Goal: Information Seeking & Learning: Understand process/instructions

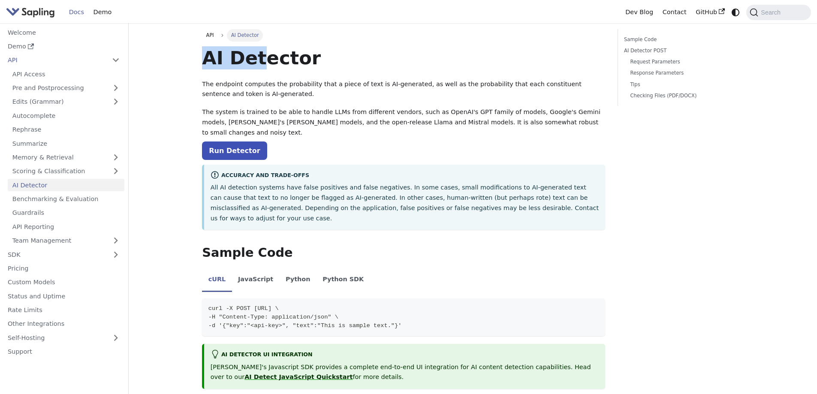
drag, startPoint x: 200, startPoint y: 58, endPoint x: 288, endPoint y: 59, distance: 88.4
click at [288, 59] on h1 "AI Detector" at bounding box center [403, 57] width 403 height 23
drag, startPoint x: 288, startPoint y: 59, endPoint x: 317, endPoint y: 59, distance: 29.2
click at [317, 59] on h1 "AI Detector" at bounding box center [403, 57] width 403 height 23
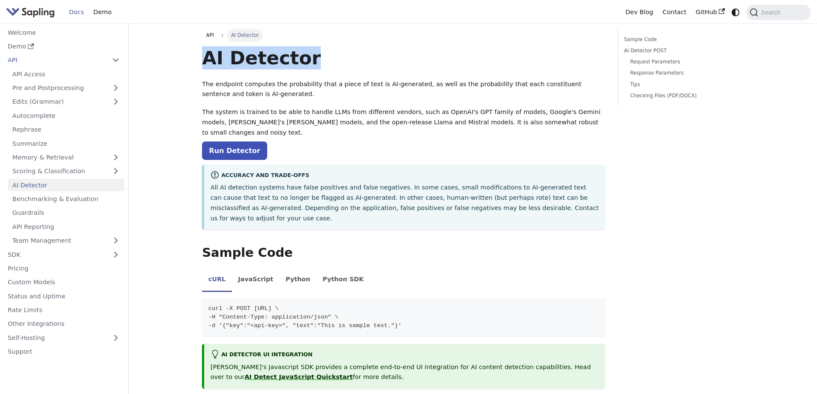
click at [317, 59] on h1 "AI Detector" at bounding box center [403, 57] width 403 height 23
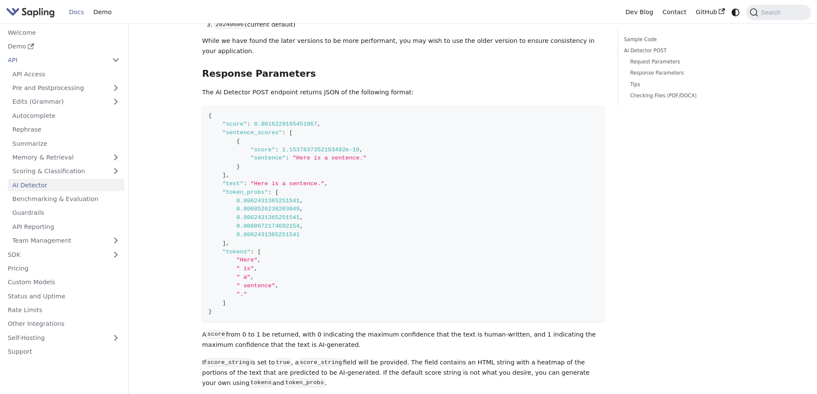
scroll to position [687, 0]
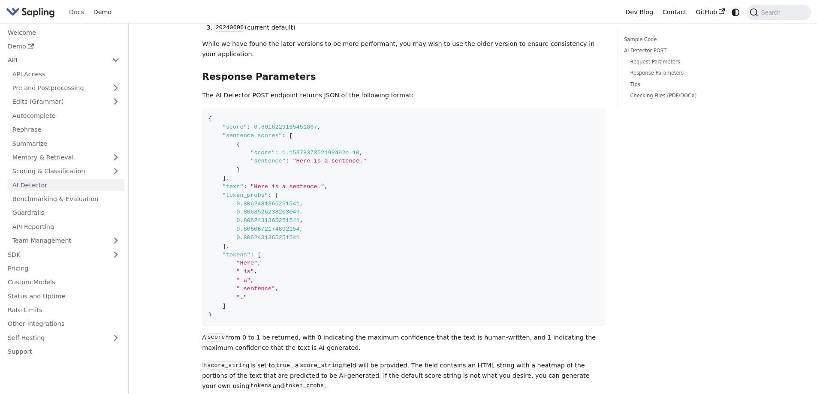
drag, startPoint x: 203, startPoint y: 96, endPoint x: 291, endPoint y: 101, distance: 88.1
click at [205, 109] on code "{ "score" : 0.8016229165451867 , "sentence_scores" : [ { "score" : 1.1537837352…" at bounding box center [403, 217] width 403 height 217
click at [289, 124] on span "0.8016229165451867" at bounding box center [286, 127] width 64 height 6
click at [293, 124] on span "0.8016229165451867" at bounding box center [286, 127] width 64 height 6
click at [295, 124] on span "0.8016229165451867" at bounding box center [286, 127] width 64 height 6
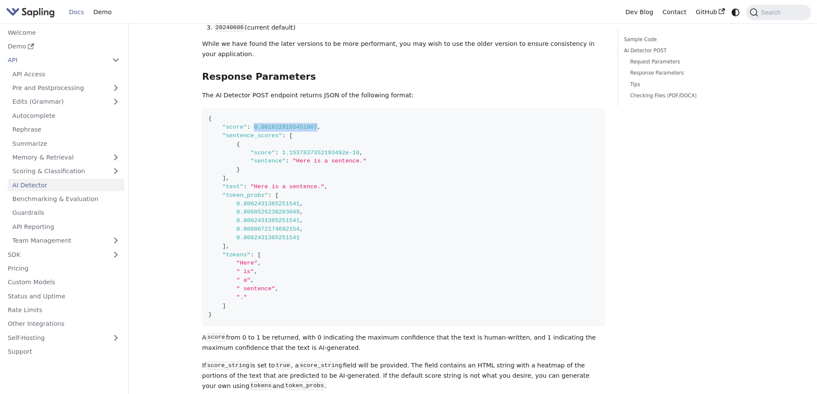
click at [295, 124] on span "0.8016229165451867" at bounding box center [286, 127] width 64 height 6
drag, startPoint x: 248, startPoint y: 101, endPoint x: 260, endPoint y: 101, distance: 11.6
click at [253, 124] on span ""score" : 0.8016229165451867 ," at bounding box center [265, 127] width 112 height 6
drag, startPoint x: 260, startPoint y: 101, endPoint x: 287, endPoint y: 101, distance: 26.6
click at [269, 124] on span "0.8016229165451867" at bounding box center [286, 127] width 64 height 6
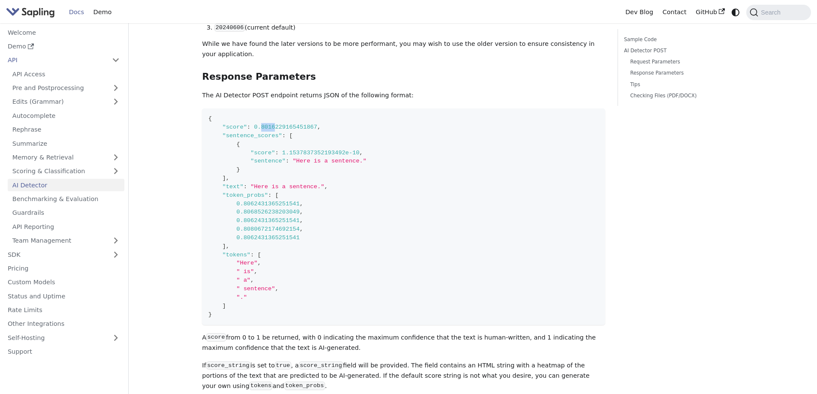
click at [283, 124] on span "0.8016229165451867" at bounding box center [286, 127] width 64 height 6
click at [296, 124] on span "0.8016229165451867" at bounding box center [286, 127] width 64 height 6
click at [297, 124] on span "0.8016229165451867" at bounding box center [286, 127] width 64 height 6
click at [302, 124] on span "0.8016229165451867" at bounding box center [286, 127] width 64 height 6
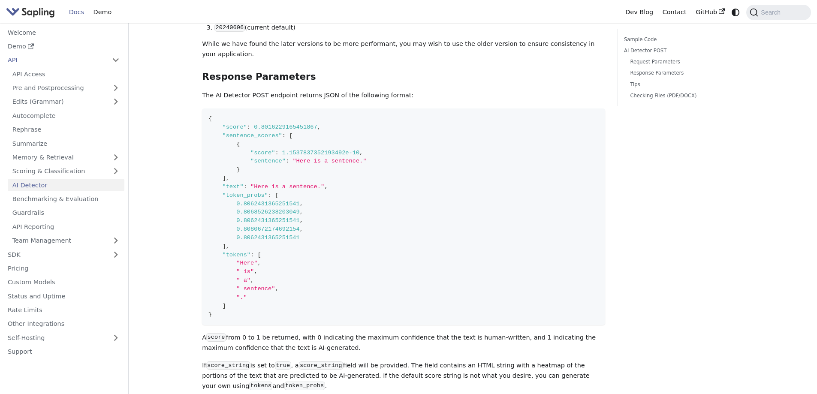
click at [247, 124] on span ":" at bounding box center [248, 127] width 3 height 6
click at [251, 124] on span at bounding box center [252, 127] width 3 height 6
drag, startPoint x: 250, startPoint y: 101, endPoint x: 303, endPoint y: 100, distance: 53.2
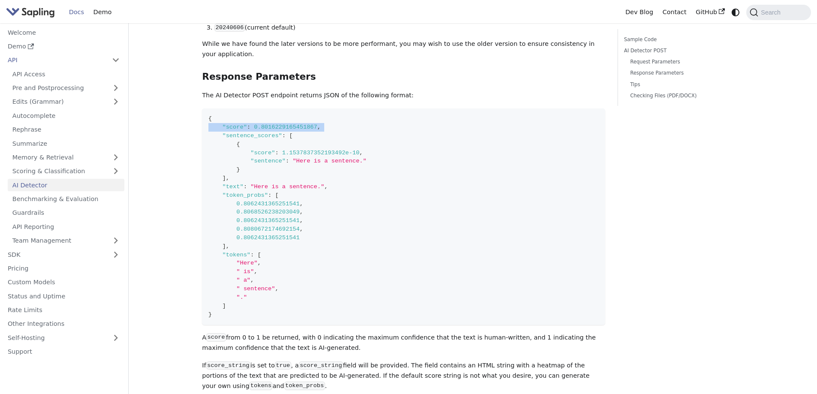
click at [302, 124] on span ""score" : 0.8016229165451867 ," at bounding box center [265, 127] width 112 height 6
click at [303, 124] on span "0.8016229165451867" at bounding box center [286, 127] width 64 height 6
click at [262, 124] on span "0.8016229165451867" at bounding box center [286, 127] width 64 height 6
click at [251, 124] on span at bounding box center [252, 127] width 3 height 6
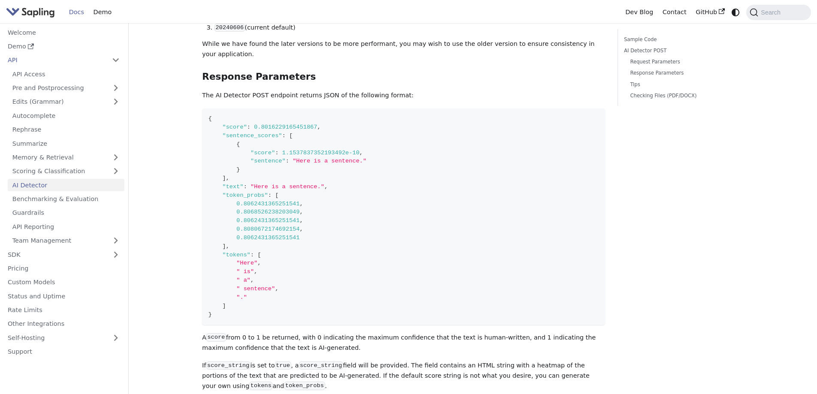
click at [258, 124] on span "0.8016229165451867" at bounding box center [286, 127] width 64 height 6
drag, startPoint x: 248, startPoint y: 100, endPoint x: 261, endPoint y: 100, distance: 13.7
click at [258, 124] on span ""score" : 0.8016229165451867 ," at bounding box center [265, 127] width 112 height 6
click at [259, 124] on span "0.8016229165451867" at bounding box center [286, 127] width 64 height 6
click at [260, 124] on span "0.8016229165451867" at bounding box center [286, 127] width 64 height 6
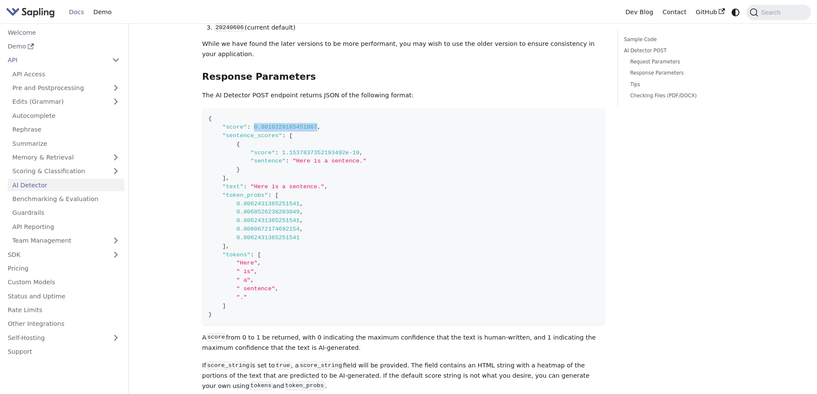
click at [260, 124] on span "0.8016229165451867" at bounding box center [286, 127] width 64 height 6
click at [262, 124] on span "0.8016229165451867" at bounding box center [286, 127] width 64 height 6
click at [258, 124] on span "0.8016229165451867" at bounding box center [286, 127] width 64 height 6
click at [259, 124] on span "0.8016229165451867" at bounding box center [286, 127] width 64 height 6
click at [254, 124] on span "0.8016229165451867" at bounding box center [286, 127] width 64 height 6
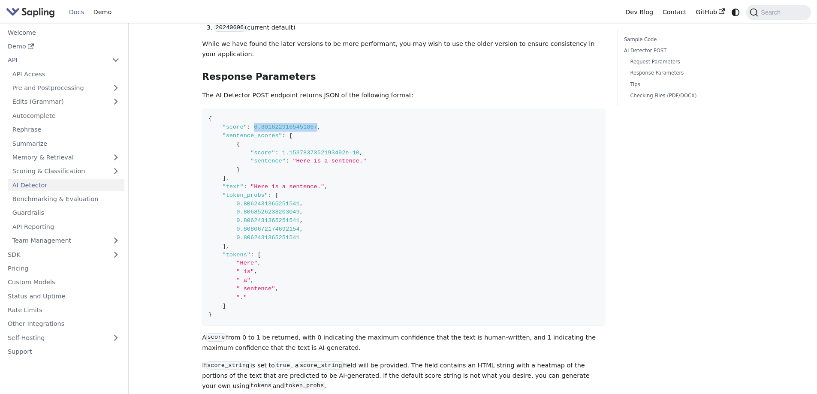
click at [254, 124] on span "0.8016229165451867" at bounding box center [286, 127] width 64 height 6
click at [259, 124] on span "0.8016229165451867" at bounding box center [286, 127] width 64 height 6
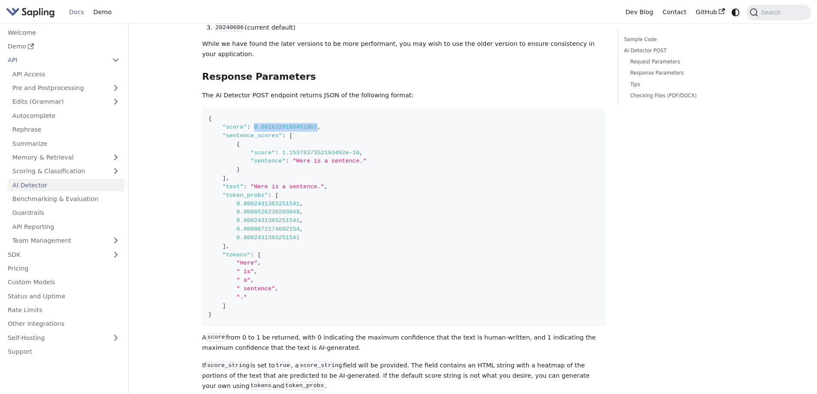
click at [277, 124] on span "0.8016229165451867" at bounding box center [286, 127] width 64 height 6
click at [257, 133] on span ""sentence_scores"" at bounding box center [252, 136] width 60 height 6
click at [254, 124] on span "0.8016229165451867" at bounding box center [286, 127] width 64 height 6
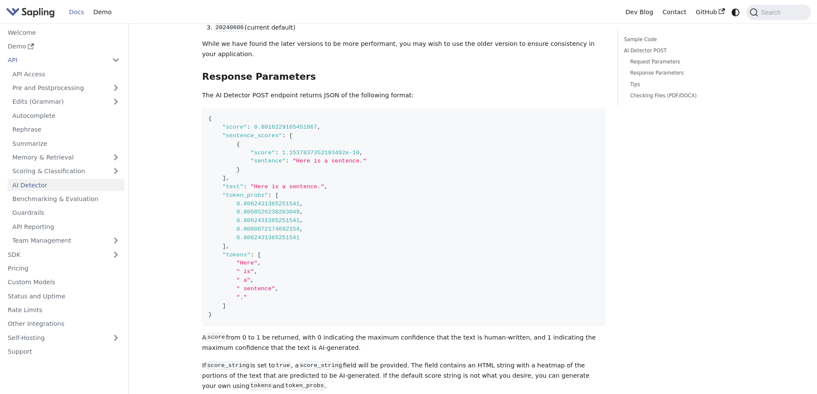
drag, startPoint x: 251, startPoint y: 102, endPoint x: 264, endPoint y: 100, distance: 12.9
click at [254, 124] on span "0.8016229165451867" at bounding box center [286, 127] width 64 height 6
click at [303, 124] on span "0.8016229165451867" at bounding box center [286, 127] width 64 height 6
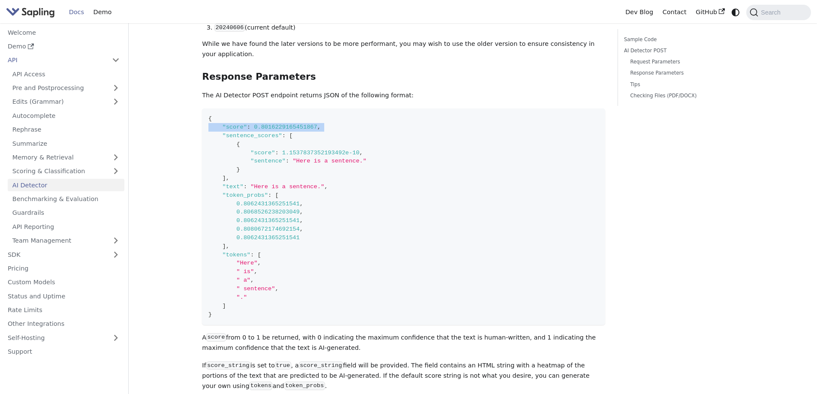
click at [303, 124] on span "0.8016229165451867" at bounding box center [286, 127] width 64 height 6
click at [296, 124] on span "0.8016229165451867" at bounding box center [286, 127] width 64 height 6
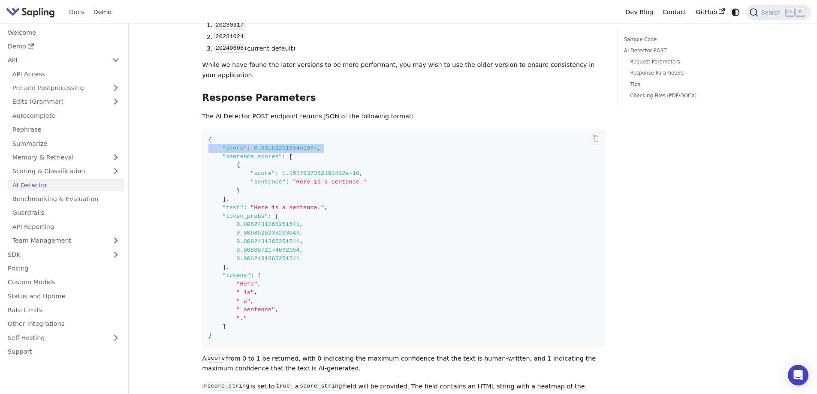
click at [259, 145] on span "0.8016229165451867" at bounding box center [286, 148] width 64 height 6
click at [242, 145] on span ""score"" at bounding box center [234, 148] width 24 height 6
drag, startPoint x: 249, startPoint y: 125, endPoint x: 264, endPoint y: 124, distance: 15.5
click at [264, 145] on span ""score" : 0.8016229165451867 ," at bounding box center [265, 148] width 112 height 6
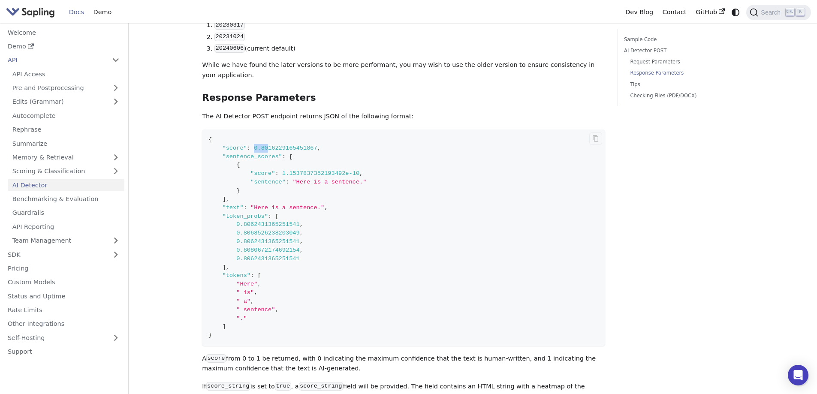
click at [264, 145] on span "0.8016229165451867" at bounding box center [286, 148] width 64 height 6
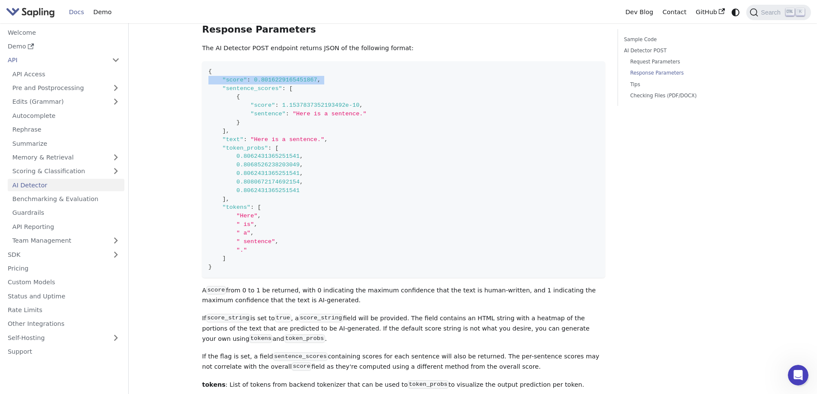
scroll to position [687, 0]
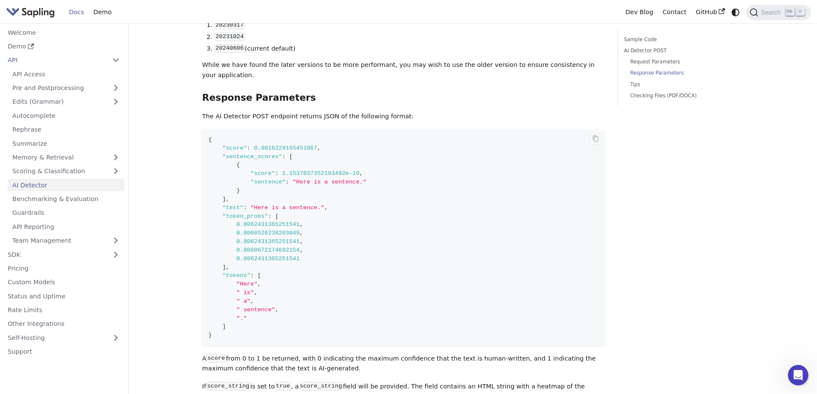
click at [310, 130] on code "{ "score" : 0.8016229165451867 , "sentence_scores" : [ { "score" : 1.1537837352…" at bounding box center [403, 238] width 403 height 217
click at [307, 145] on span "0.8016229165451867" at bounding box center [286, 148] width 64 height 6
click at [275, 145] on span "0.8016229165451867" at bounding box center [286, 148] width 64 height 6
click at [288, 130] on code "{ "score" : 0.8016229165451867 , "sentence_scores" : [ { "score" : 1.1537837352…" at bounding box center [403, 238] width 403 height 217
